Goal: Find contact information: Find contact information

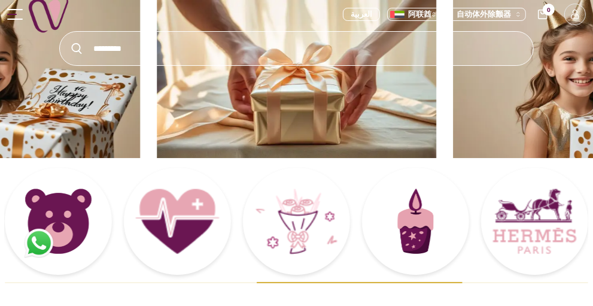
click at [13, 13] on span "菜单" at bounding box center [15, 14] width 16 height 11
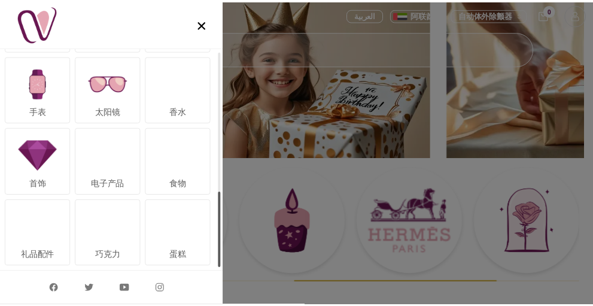
scroll to position [412, 0]
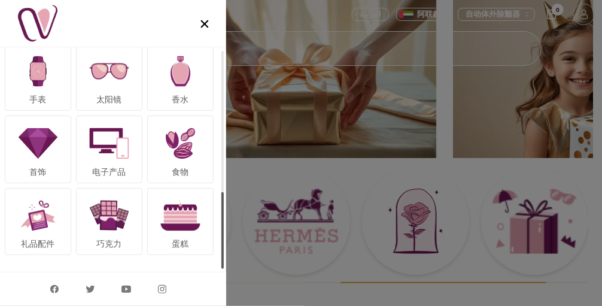
click at [113, 157] on img at bounding box center [109, 143] width 44 height 44
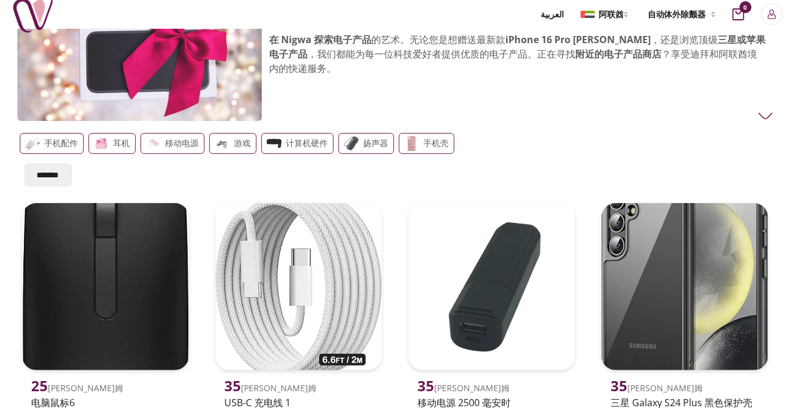
click at [34, 17] on img at bounding box center [33, 14] width 42 height 42
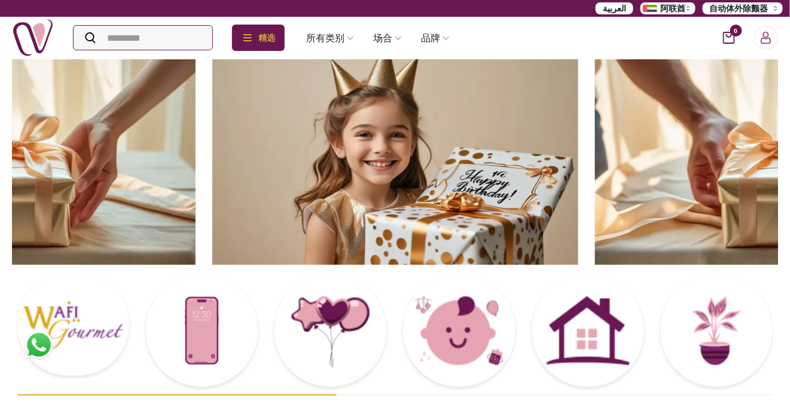
click at [32, 32] on img at bounding box center [33, 38] width 42 height 42
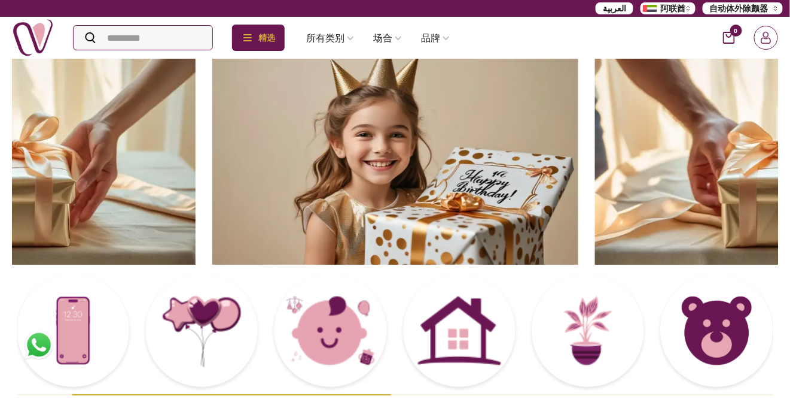
click at [592, 33] on icon "登录" at bounding box center [767, 38] width 12 height 12
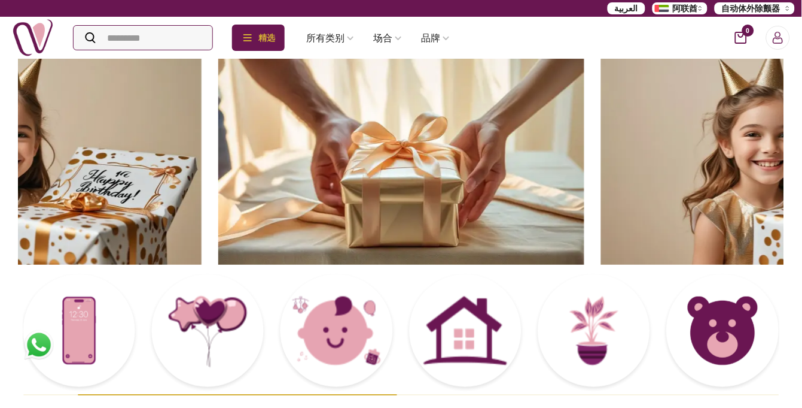
click at [533, 69] on icon "关闭面板" at bounding box center [536, 72] width 12 height 12
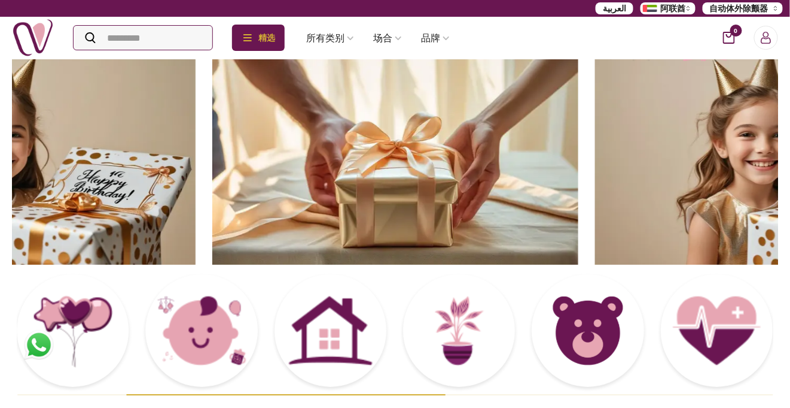
click at [14, 38] on img at bounding box center [33, 38] width 42 height 42
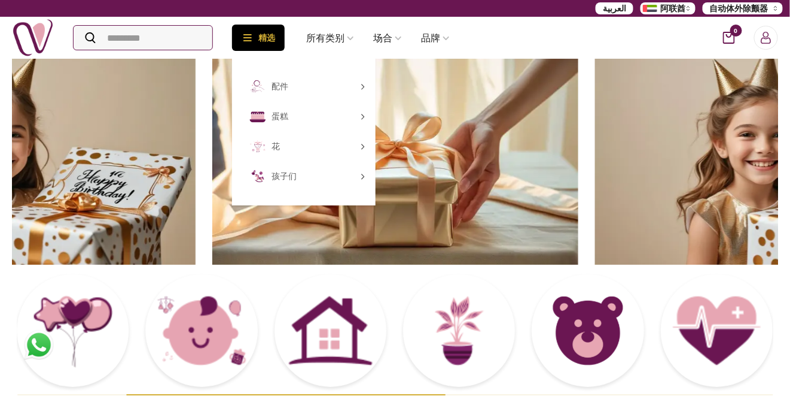
click at [254, 41] on icon at bounding box center [248, 38] width 12 height 12
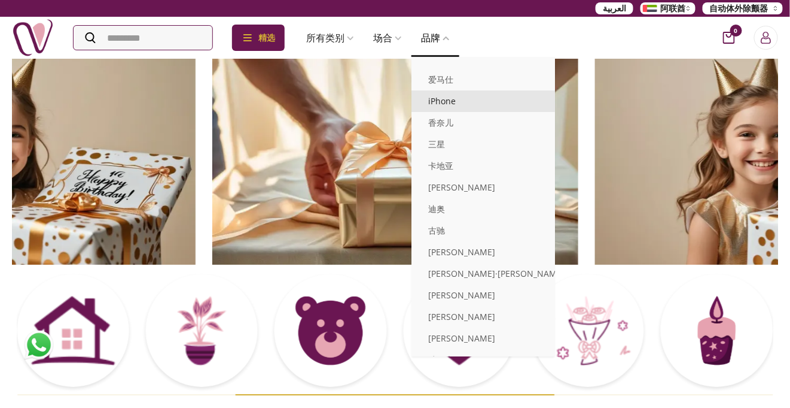
click at [456, 99] on font "iPhone" at bounding box center [442, 100] width 28 height 11
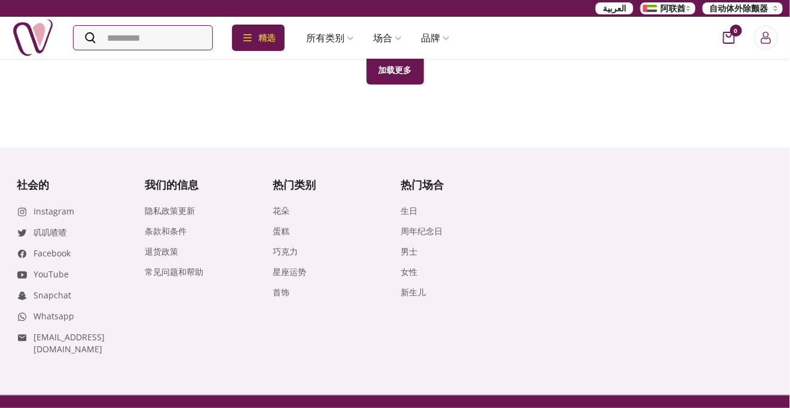
scroll to position [888, 0]
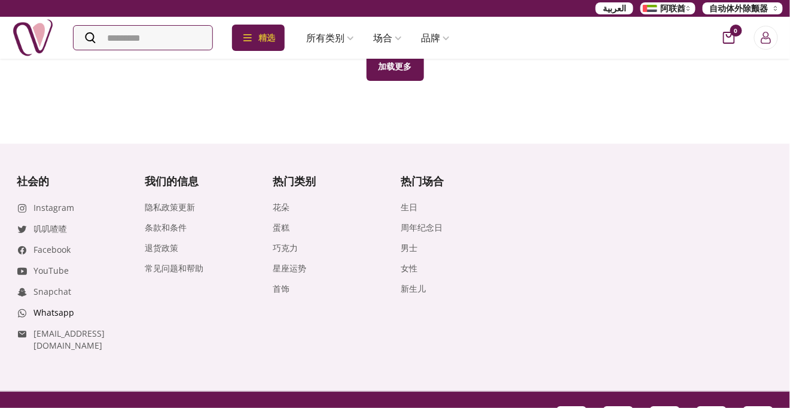
click at [64, 305] on font "Whatsapp" at bounding box center [54, 311] width 41 height 11
